Goal: Task Accomplishment & Management: Use online tool/utility

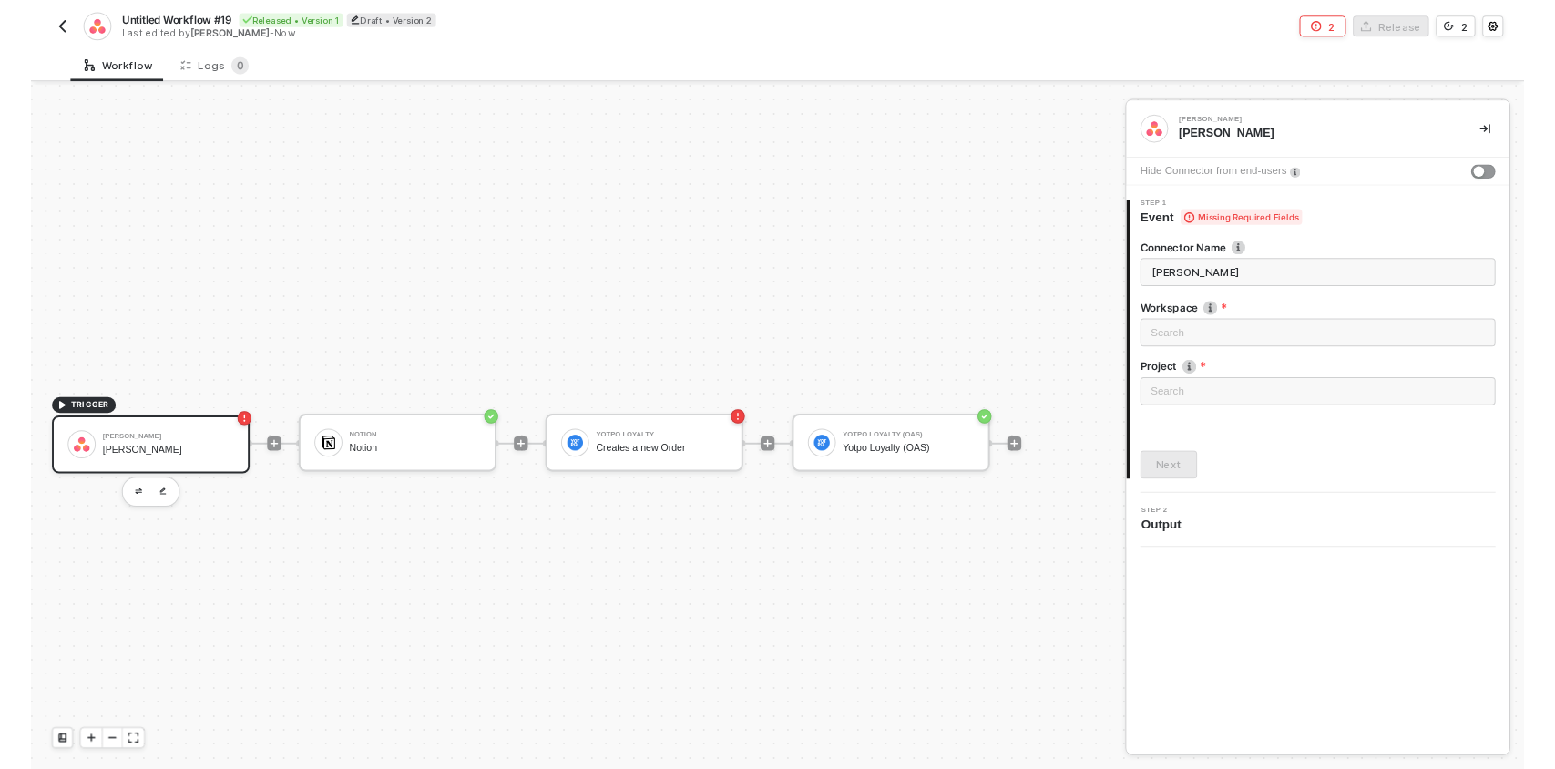
scroll to position [33, 0]
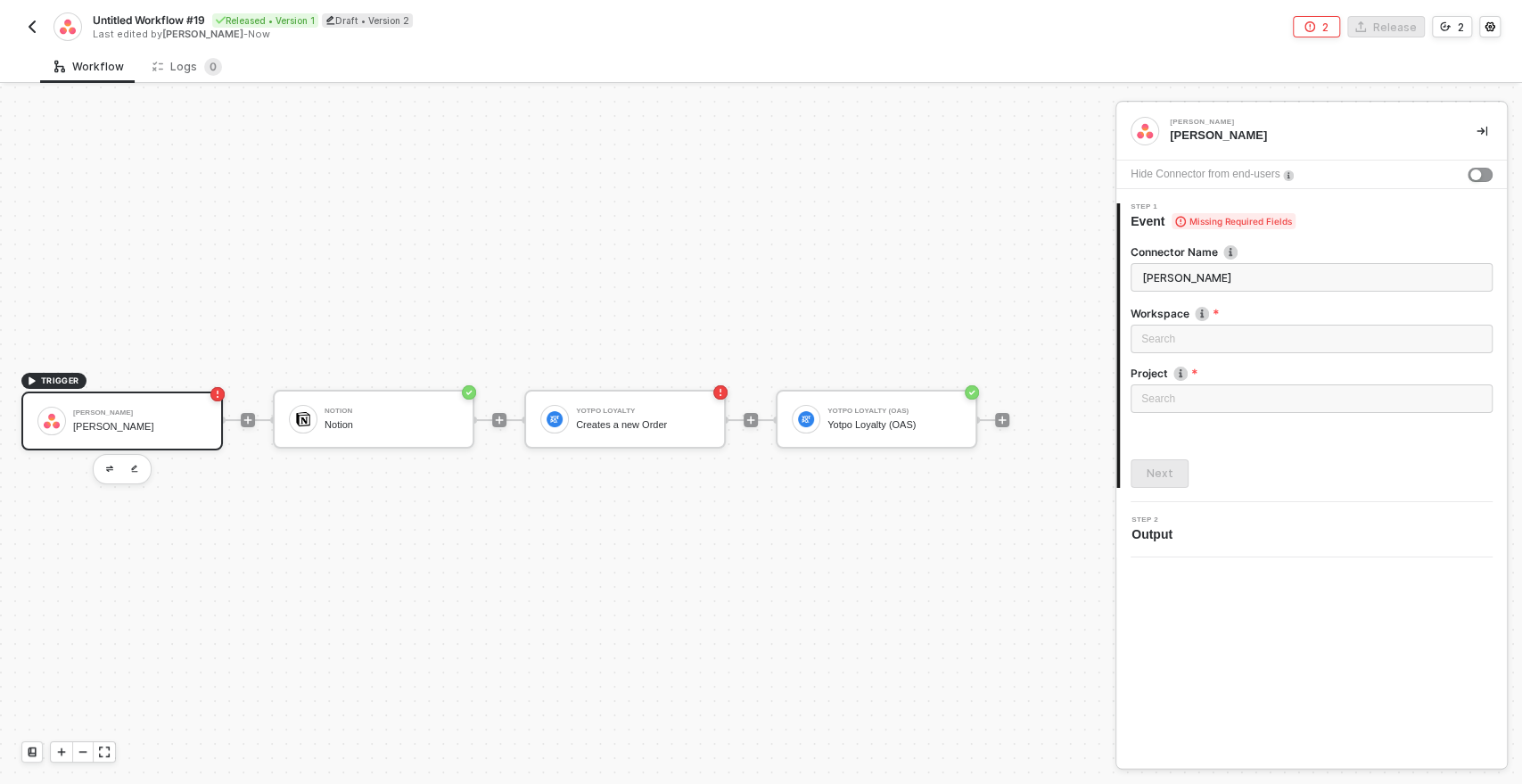
click at [896, 644] on div "TRIGGER [PERSON_NAME] Asana Trigger Notion Notion Yotpo Loyalty Creates a new O…" at bounding box center [553, 420] width 1107 height 730
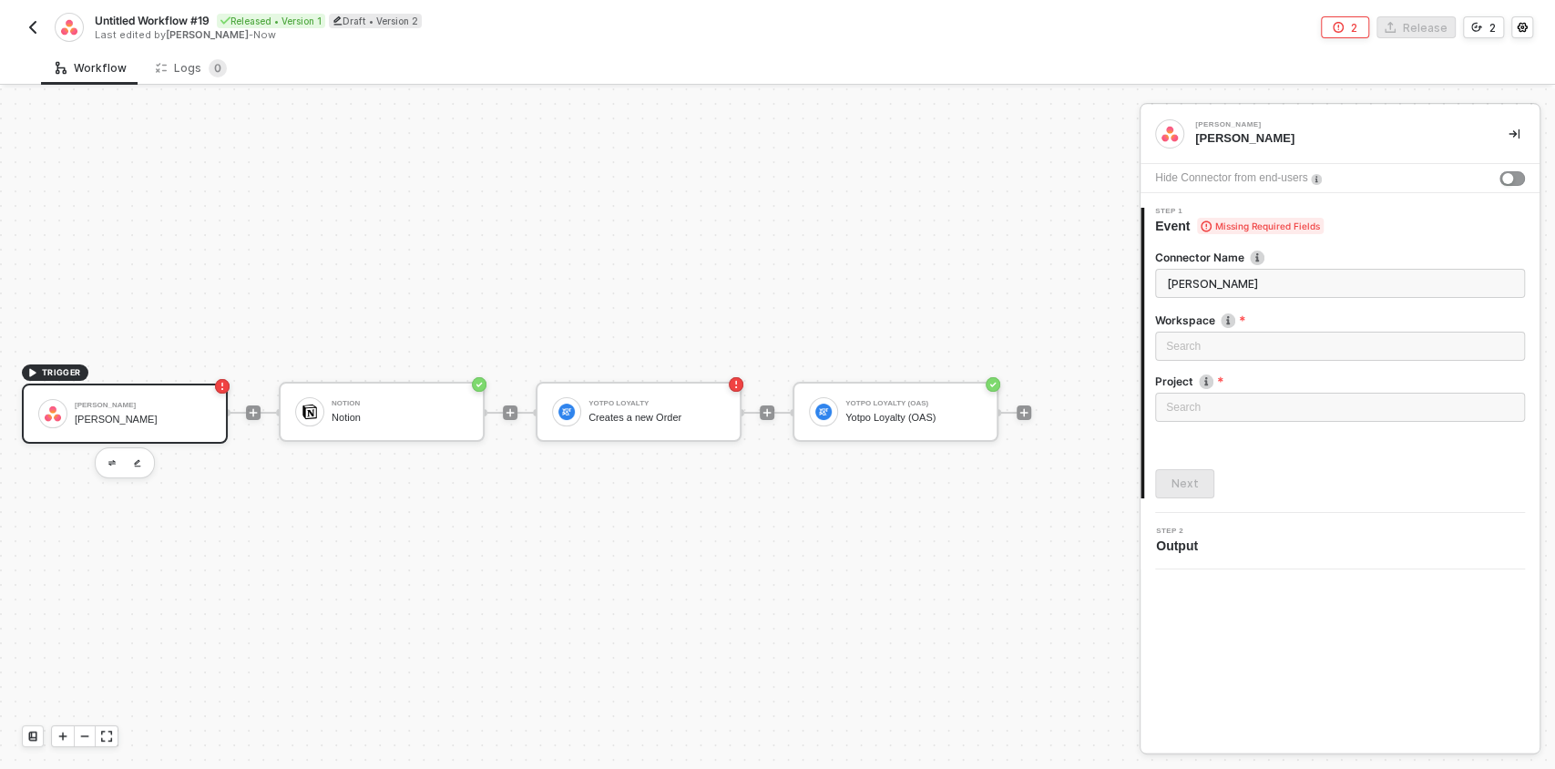
click at [142, 411] on div "[PERSON_NAME] [PERSON_NAME]" at bounding box center [143, 413] width 137 height 35
click at [1175, 349] on div "Loading..." at bounding box center [1340, 346] width 370 height 29
click at [1275, 596] on div "[PERSON_NAME] Asana Trigger Hide Connector from end-users 1 Step 1 Event Missin…" at bounding box center [1340, 429] width 399 height 648
click at [1205, 350] on div "Search" at bounding box center [1340, 346] width 370 height 29
type input "j"
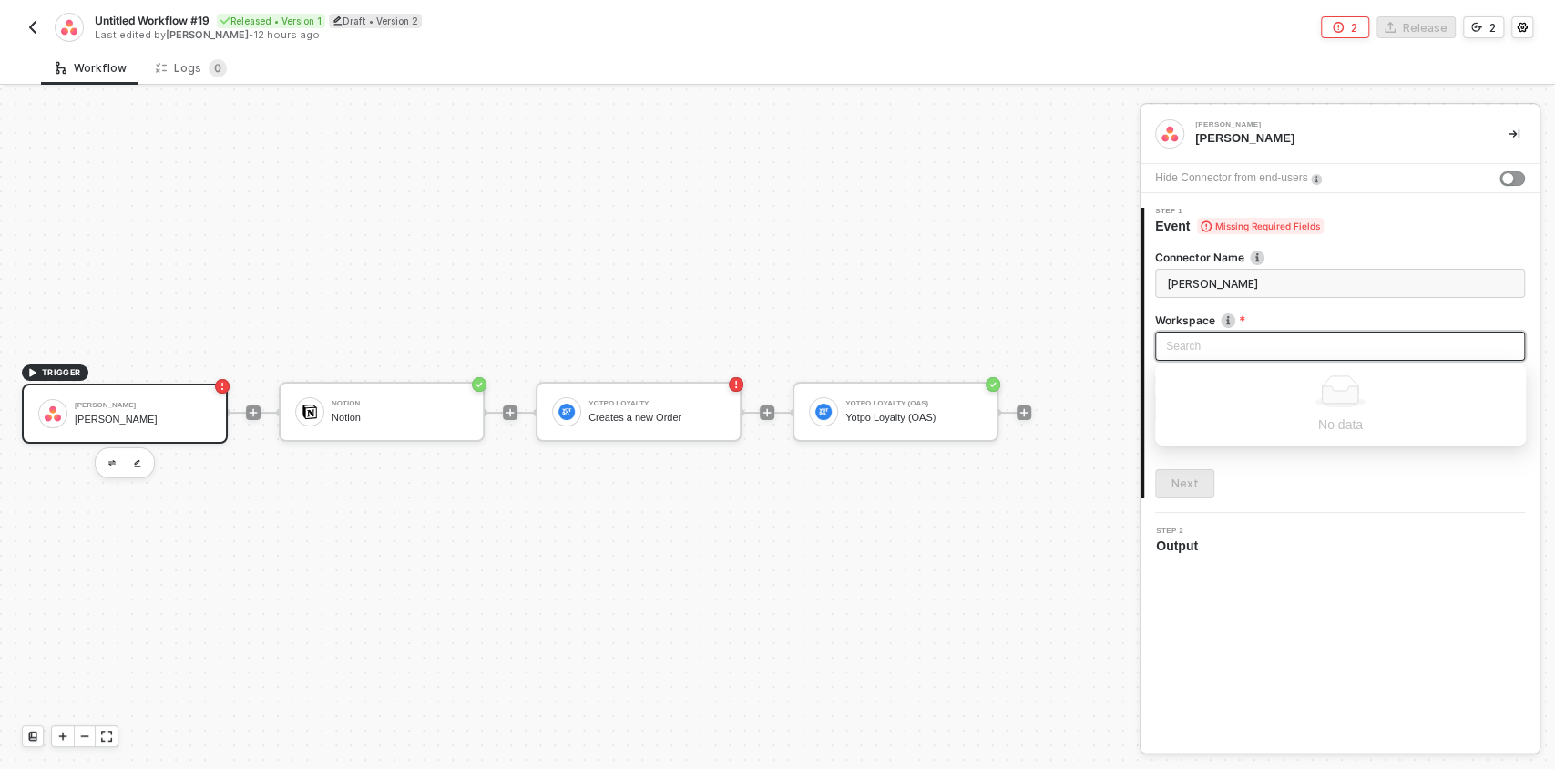
click at [1263, 651] on div "[PERSON_NAME] Asana Trigger Hide Connector from end-users 1 Step 1 Event Missin…" at bounding box center [1340, 429] width 399 height 648
click at [104, 466] on button "button" at bounding box center [112, 463] width 22 height 22
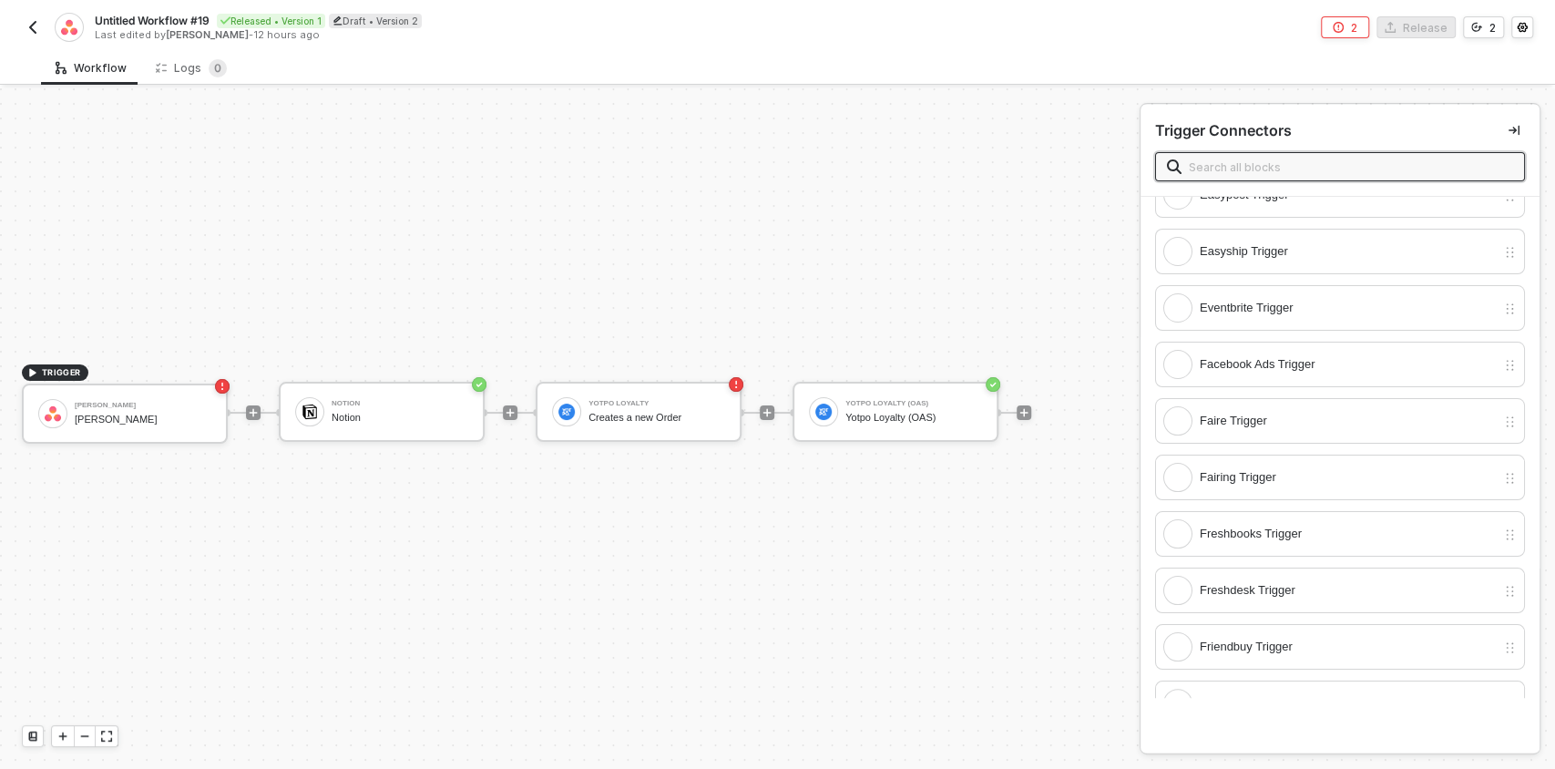
scroll to position [1839, 0]
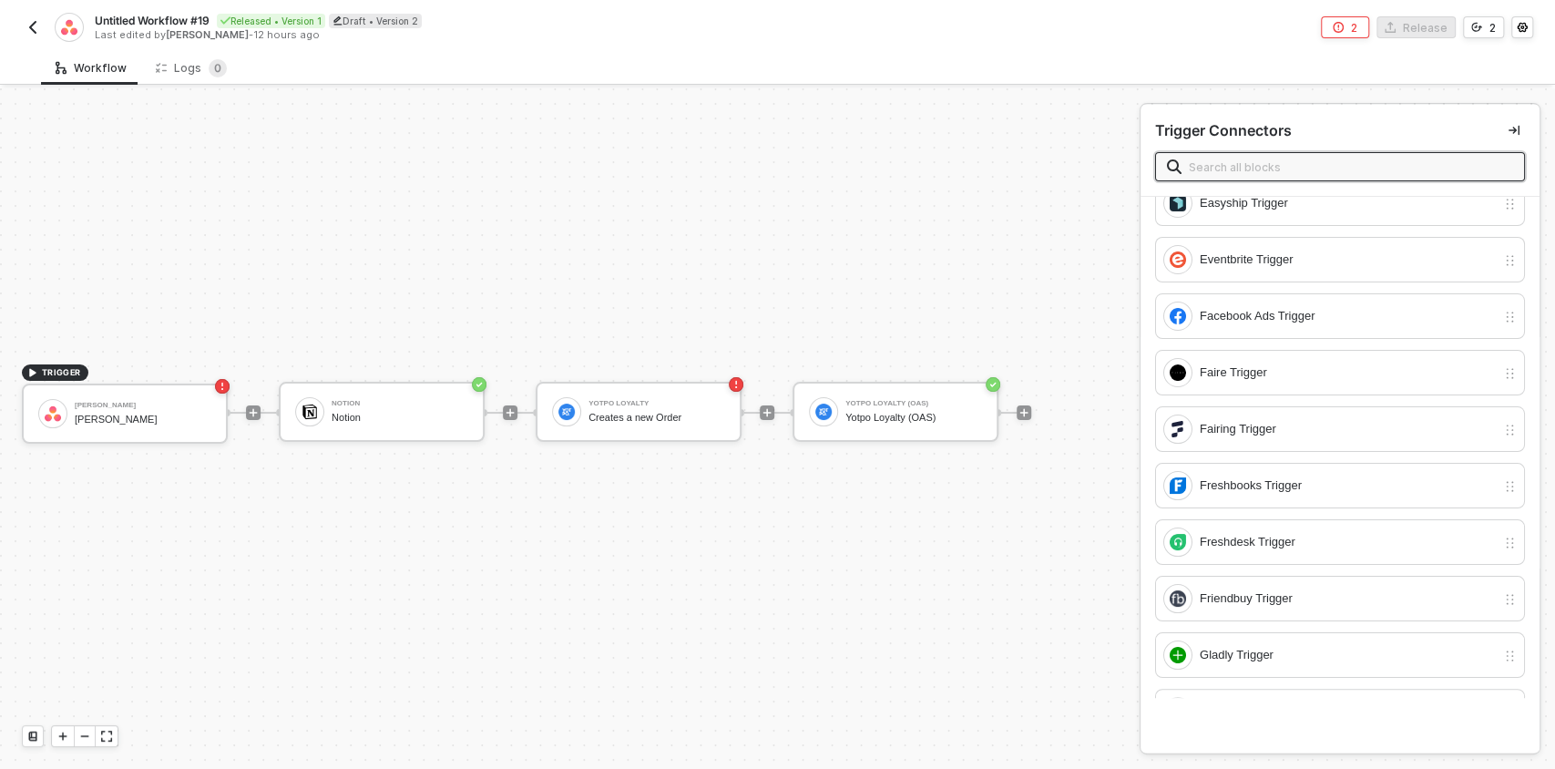
click at [1201, 160] on input "text" at bounding box center [1351, 167] width 324 height 20
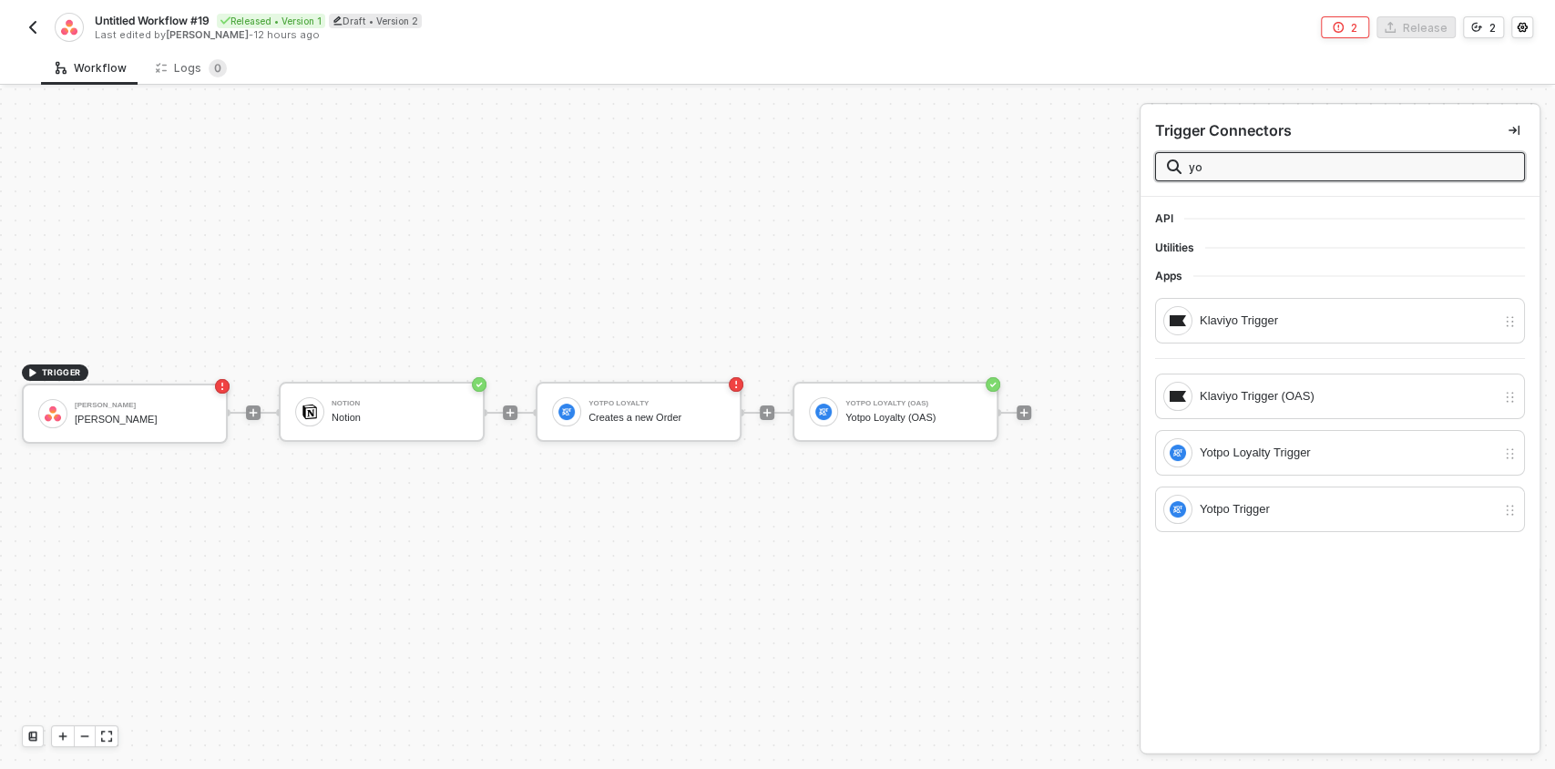
scroll to position [0, 0]
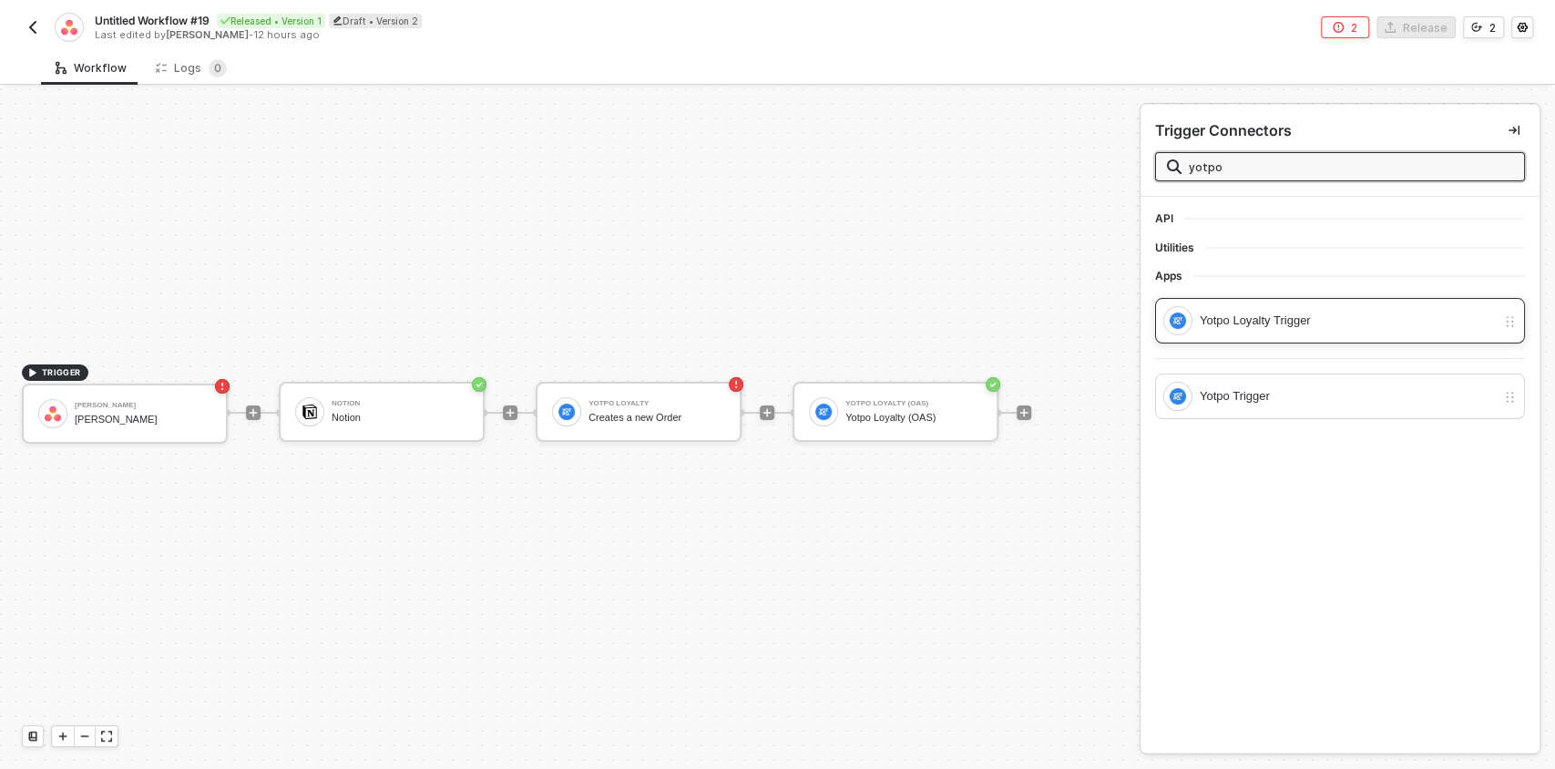
type input "yotpo"
click at [1267, 323] on div "Yotpo Loyalty Trigger" at bounding box center [1348, 321] width 296 height 20
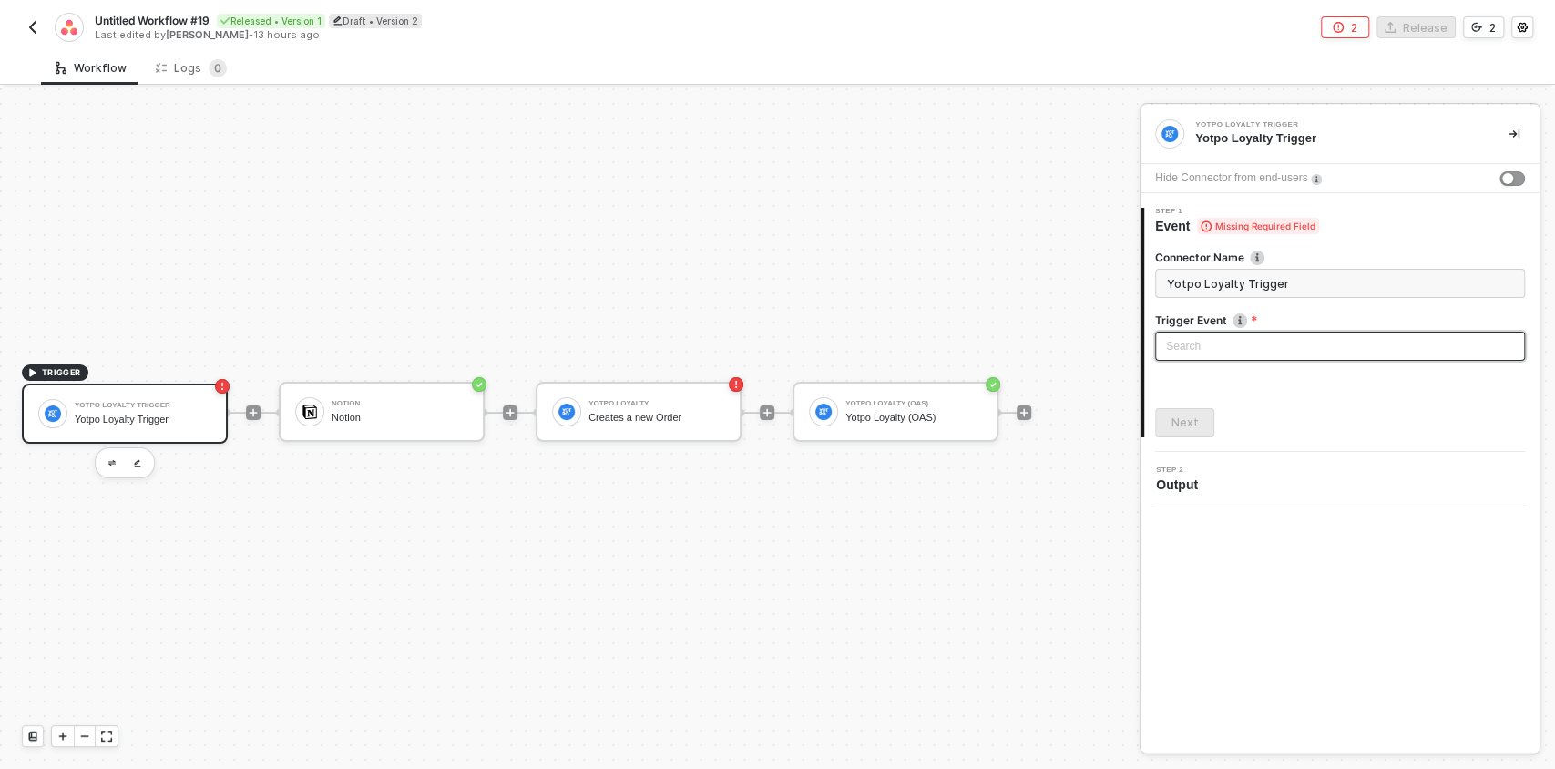
click at [1217, 334] on input "search" at bounding box center [1340, 346] width 348 height 27
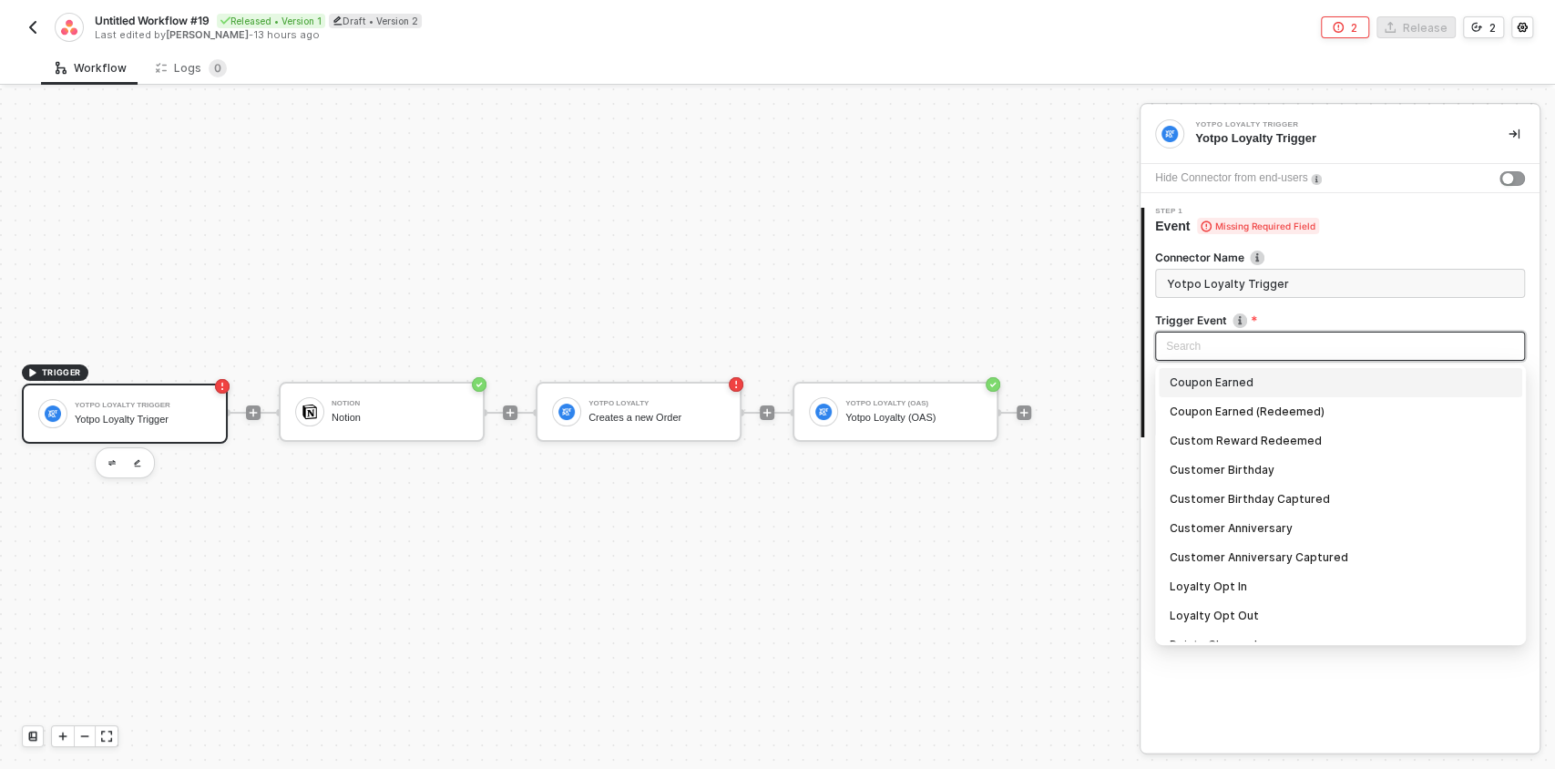
click at [1218, 386] on div "Coupon Earned" at bounding box center [1341, 383] width 342 height 20
type input "Trigger workflow when coupon earned"
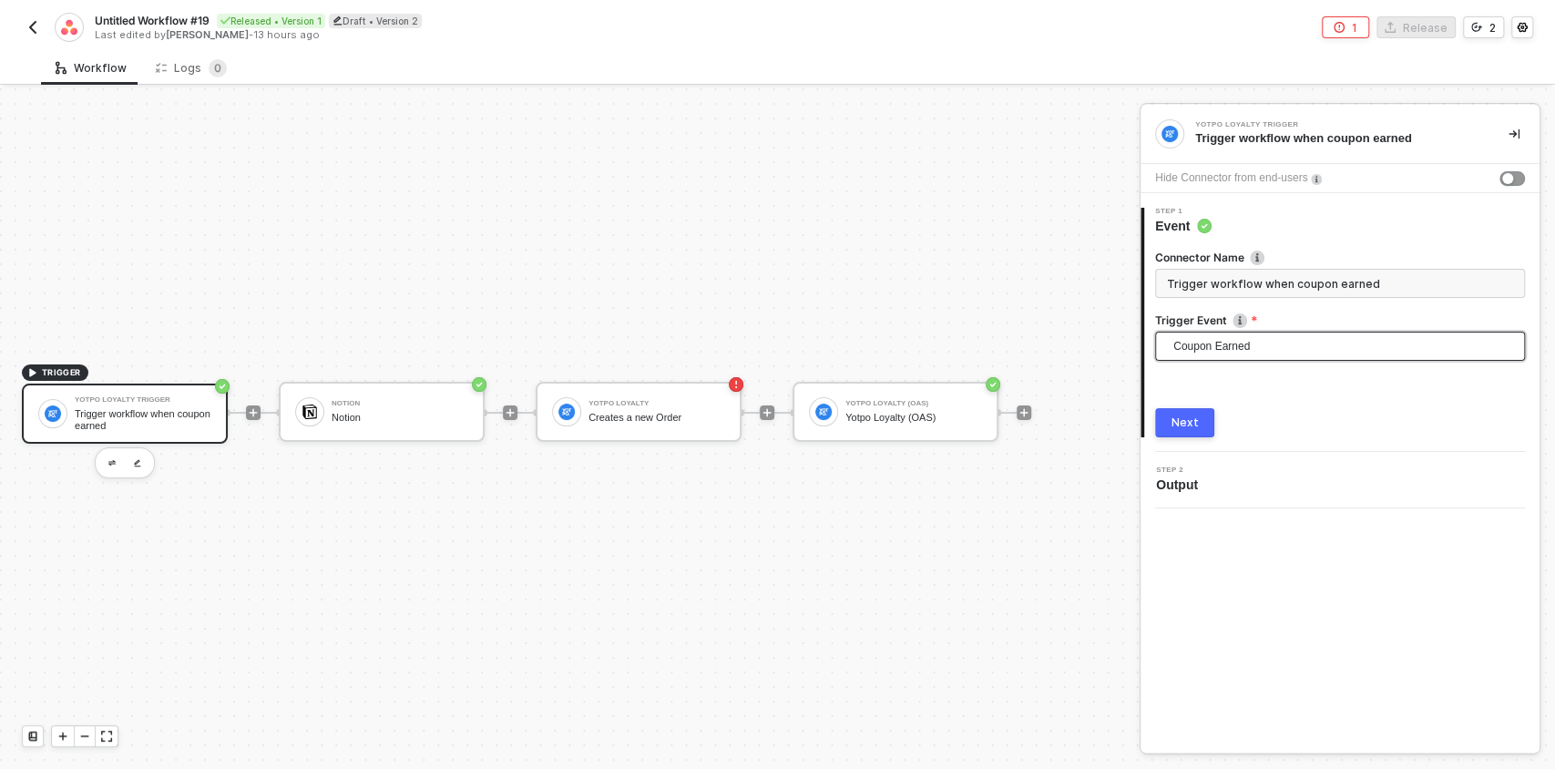
click at [1184, 415] on div "Next" at bounding box center [1185, 422] width 27 height 15
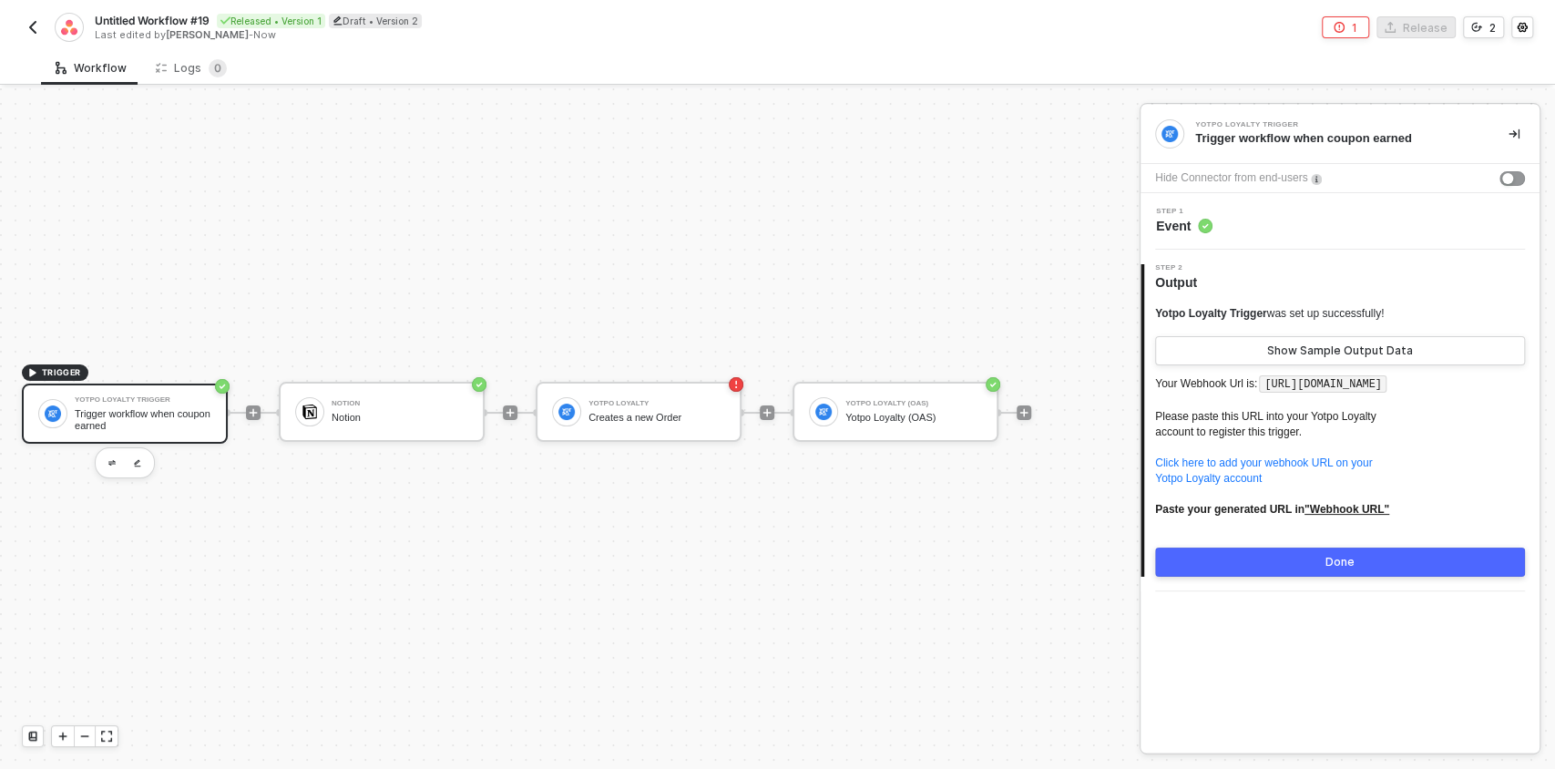
drag, startPoint x: 1156, startPoint y: 309, endPoint x: 1459, endPoint y: 531, distance: 375.4
click at [1459, 531] on div "Yotpo Loyalty Trigger was set up successfully! Show Sample Output Data Your Web…" at bounding box center [1340, 441] width 370 height 271
click at [623, 400] on div "Yotpo Loyalty" at bounding box center [657, 403] width 137 height 7
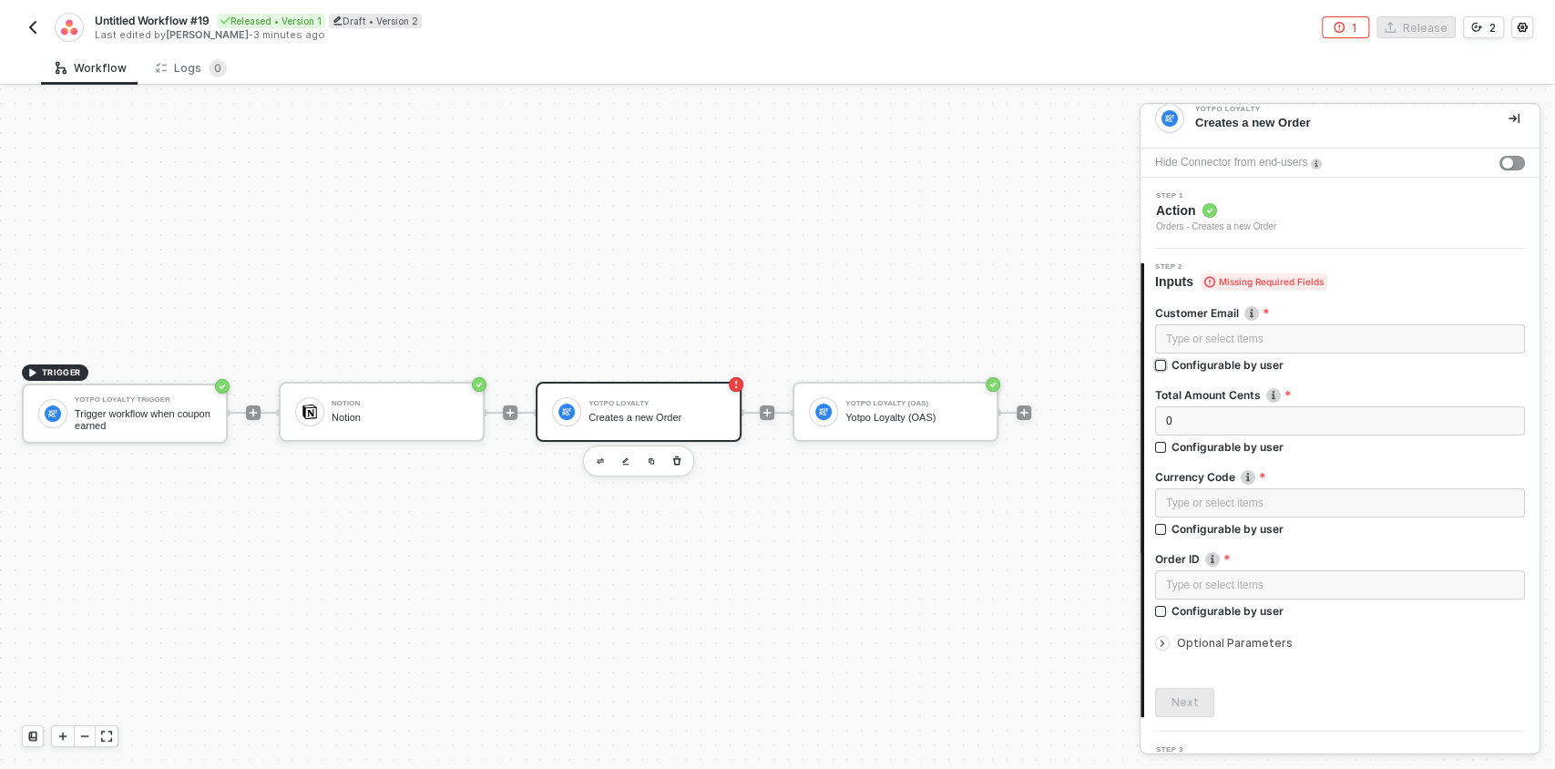
scroll to position [49, 0]
